Goal: Information Seeking & Learning: Find specific fact

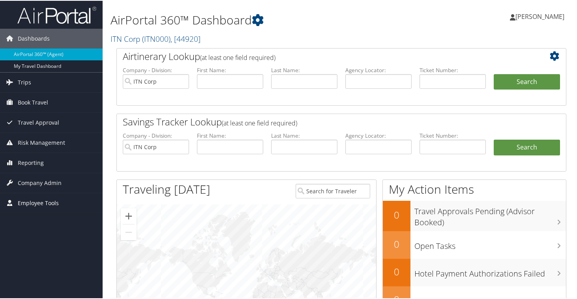
click at [22, 204] on span "Employee Tools" at bounding box center [38, 203] width 41 height 20
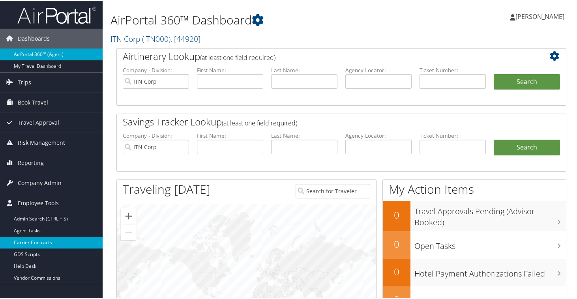
click at [41, 240] on link "Carrier Contracts" at bounding box center [51, 242] width 103 height 12
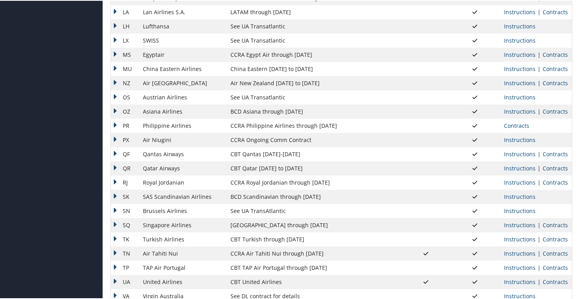
scroll to position [550, 0]
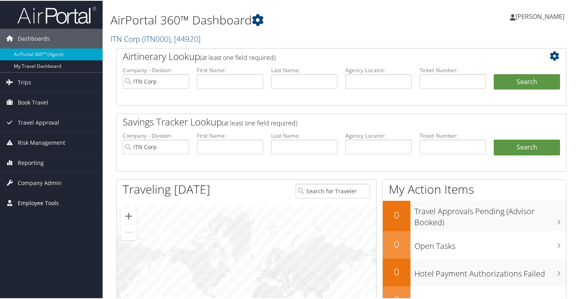
click at [27, 202] on span "Employee Tools" at bounding box center [38, 203] width 41 height 20
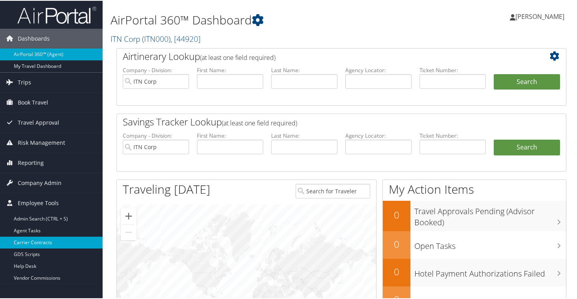
click at [47, 245] on link "Carrier Contracts" at bounding box center [51, 242] width 103 height 12
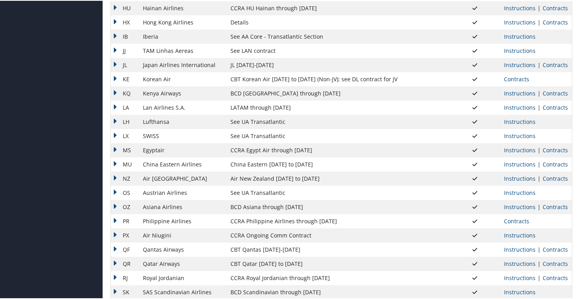
scroll to position [428, 0]
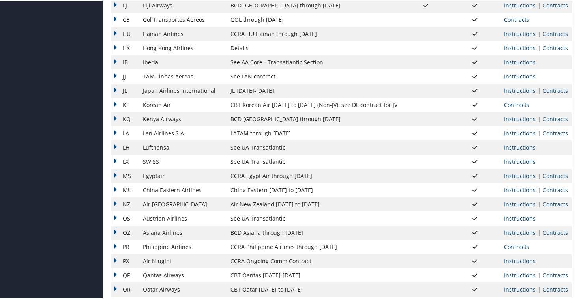
click at [115, 132] on td "LA" at bounding box center [125, 132] width 28 height 14
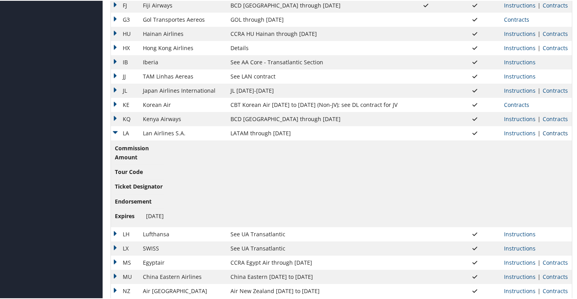
click at [543, 133] on link "Contracts" at bounding box center [554, 132] width 25 height 7
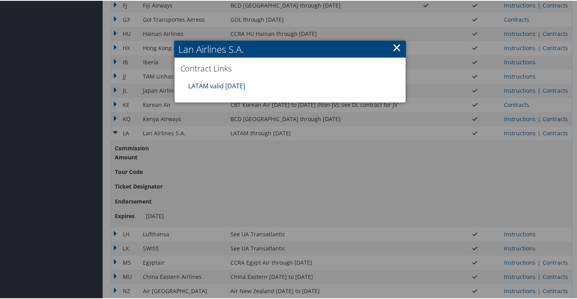
click at [215, 81] on link "LATAM valid 31DEC25" at bounding box center [216, 85] width 57 height 9
click at [395, 46] on link "×" at bounding box center [396, 47] width 9 height 16
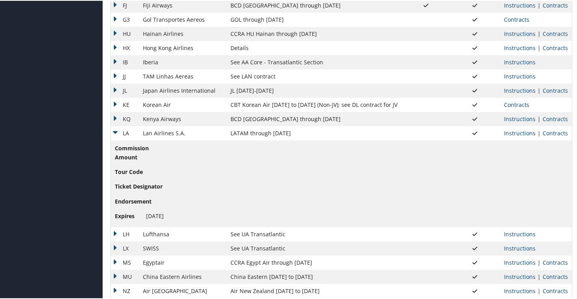
click at [117, 129] on td "LA" at bounding box center [125, 132] width 28 height 14
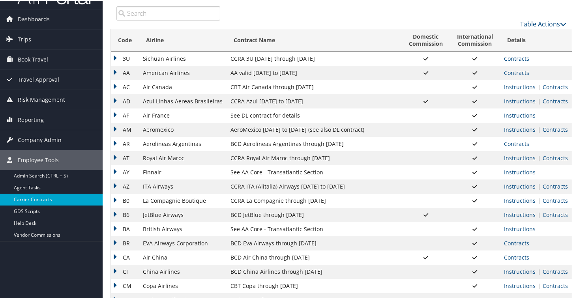
scroll to position [0, 0]
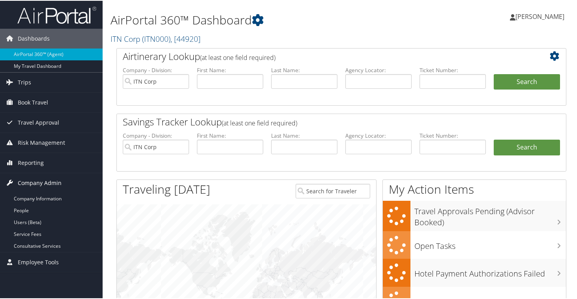
click at [10, 181] on icon at bounding box center [10, 182] width 12 height 12
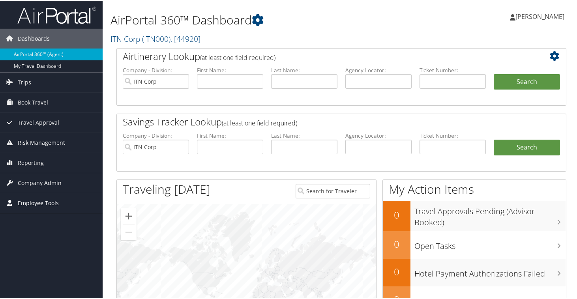
click at [15, 204] on icon at bounding box center [10, 202] width 12 height 12
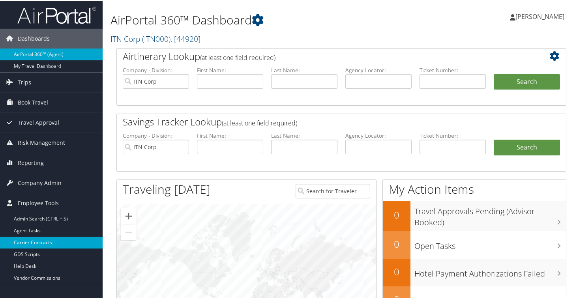
click at [37, 243] on link "Carrier Contracts" at bounding box center [51, 242] width 103 height 12
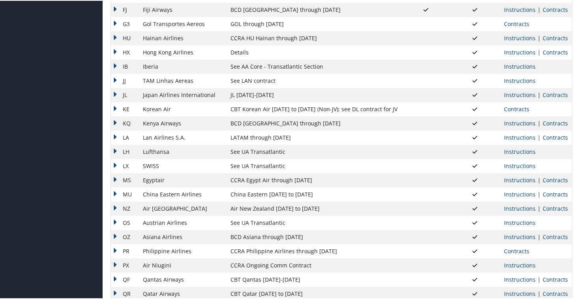
scroll to position [407, 0]
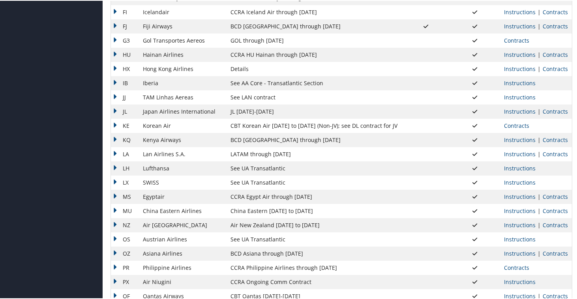
click at [115, 138] on td "KQ" at bounding box center [125, 139] width 28 height 14
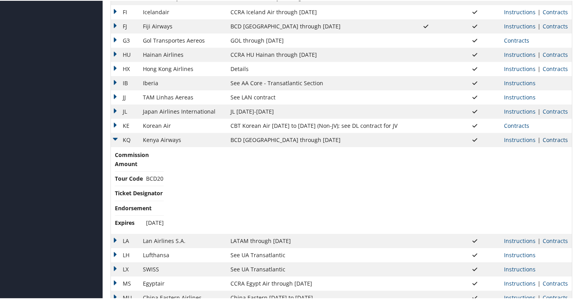
click at [550, 140] on link "Contracts" at bounding box center [554, 138] width 25 height 7
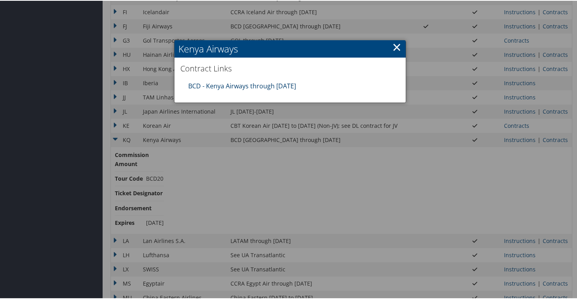
click at [201, 86] on link "BCD - Kenya Airways through 12.31.25" at bounding box center [242, 85] width 108 height 9
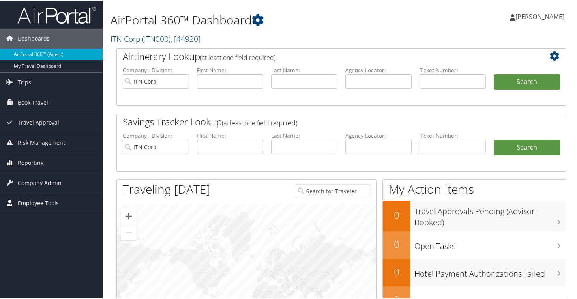
click at [30, 204] on span "Employee Tools" at bounding box center [38, 203] width 41 height 20
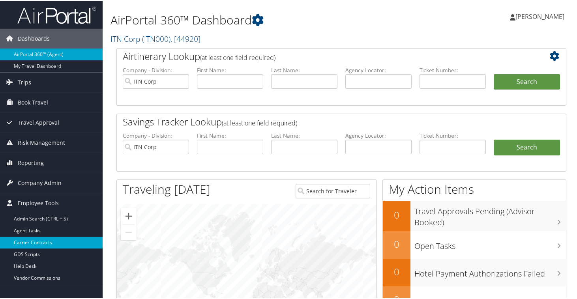
click at [38, 240] on link "Carrier Contracts" at bounding box center [51, 242] width 103 height 12
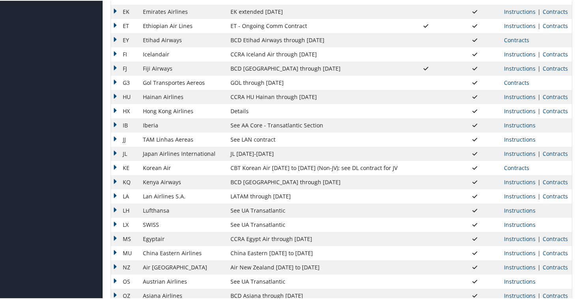
scroll to position [367, 0]
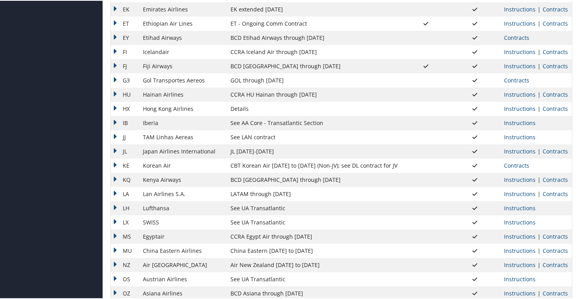
click at [114, 178] on td "KQ" at bounding box center [125, 179] width 28 height 14
